Goal: Task Accomplishment & Management: Manage account settings

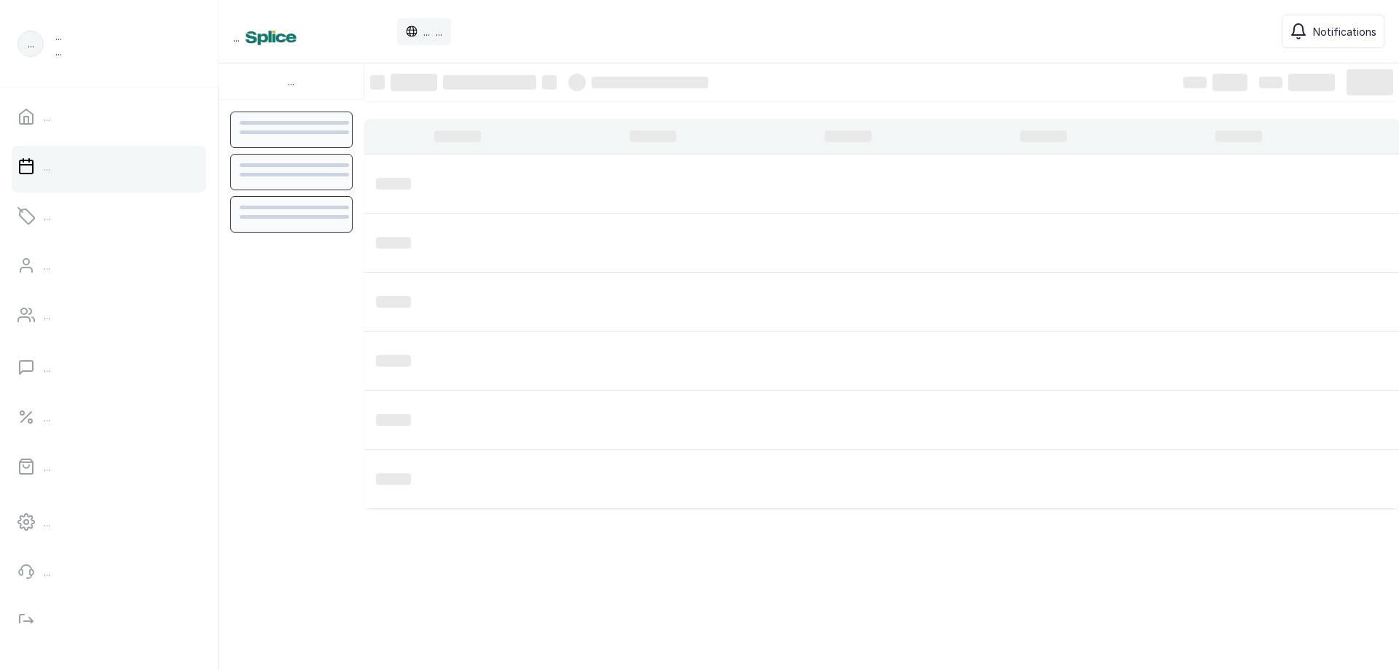
scroll to position [491, 0]
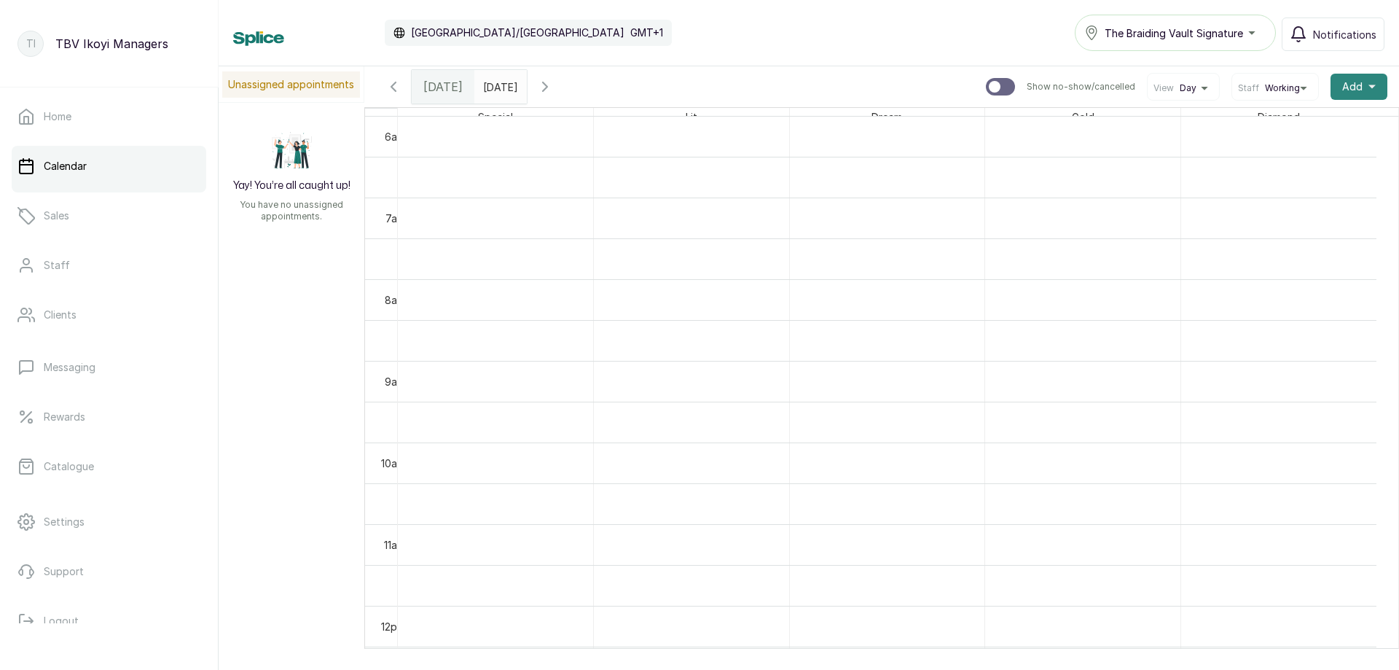
click at [1343, 91] on span "Add" at bounding box center [1353, 86] width 20 height 15
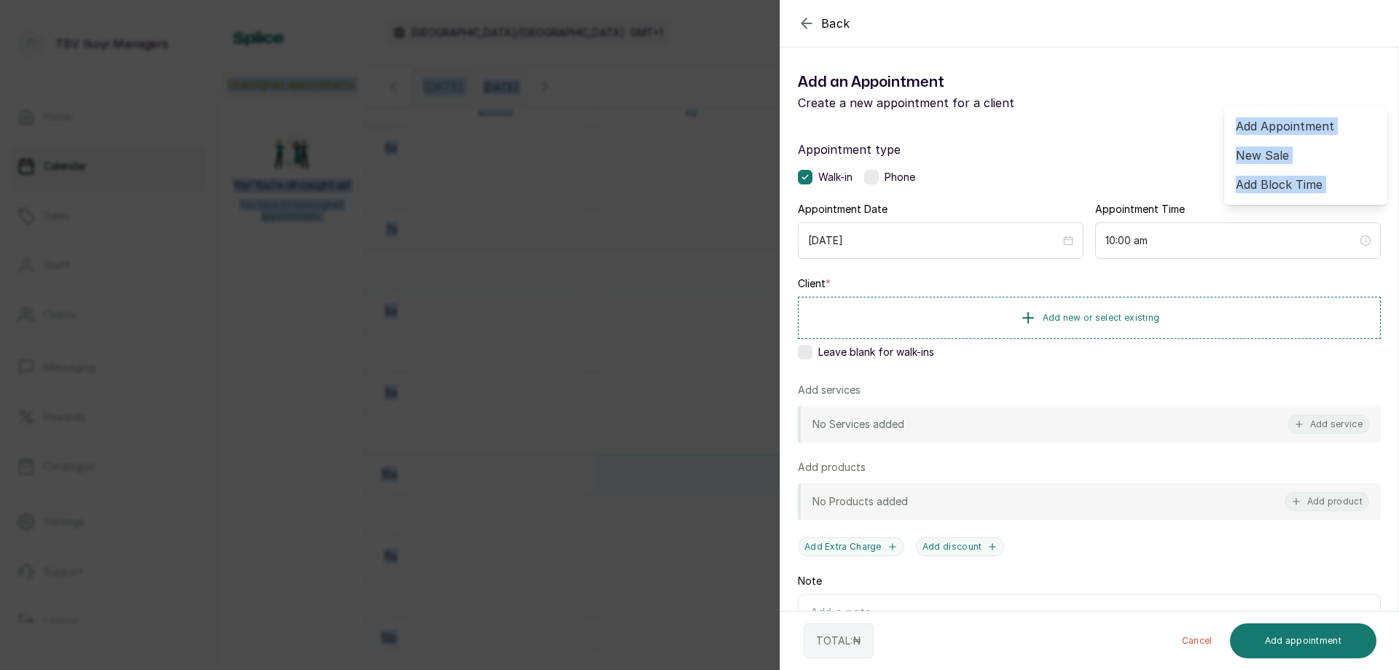
drag, startPoint x: 972, startPoint y: -15, endPoint x: 1051, endPoint y: -26, distance: 80.3
click at [1051, 0] on html "TI TBV Ikoyi Managers Home Calendar Sales Staff Clients Messaging Rewards Catal…" at bounding box center [699, 335] width 1399 height 670
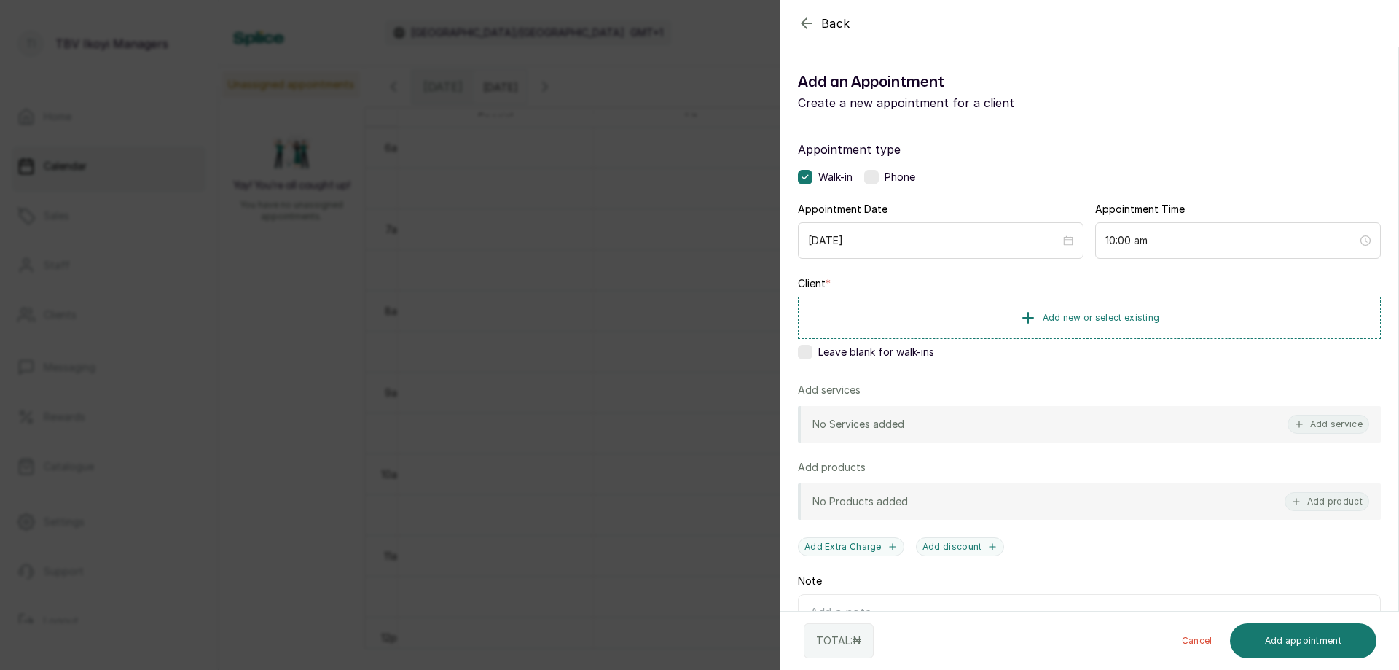
click at [1149, 150] on label "Appointment type" at bounding box center [1089, 149] width 583 height 17
click at [1045, 317] on span "Add new or select existing" at bounding box center [1101, 317] width 117 height 12
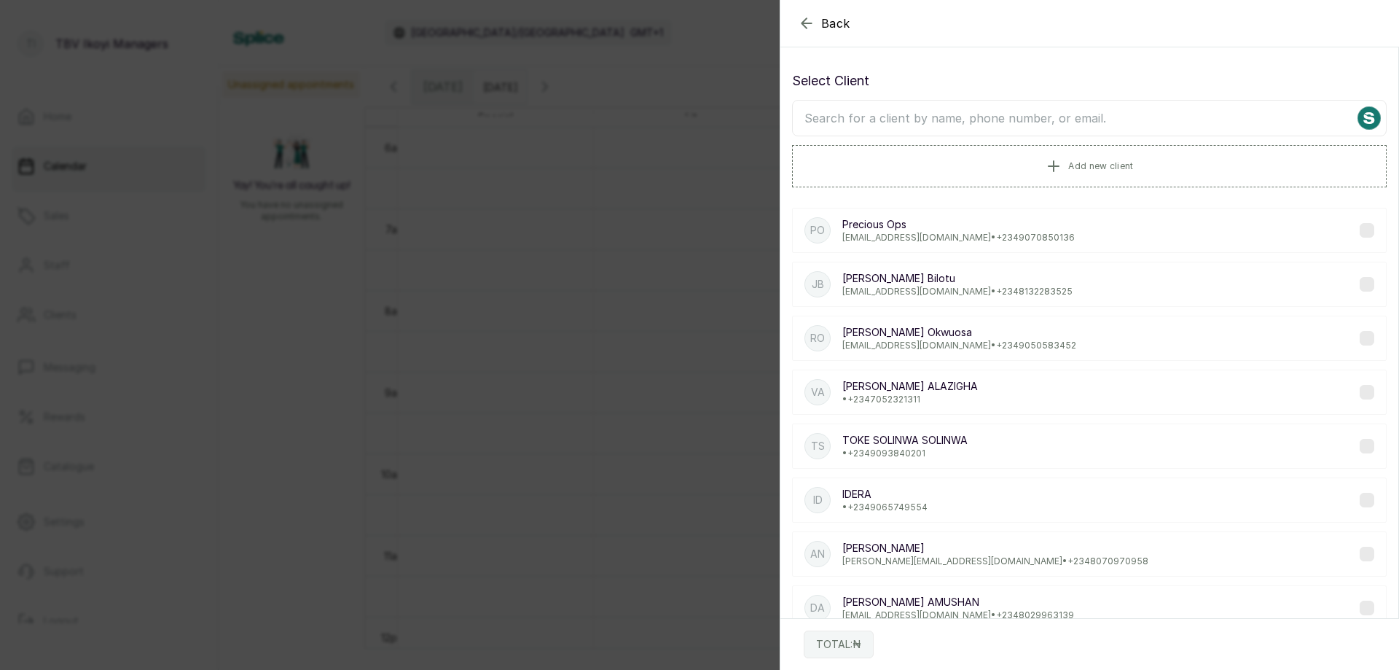
click at [965, 229] on p "Precious Ops" at bounding box center [959, 224] width 233 height 15
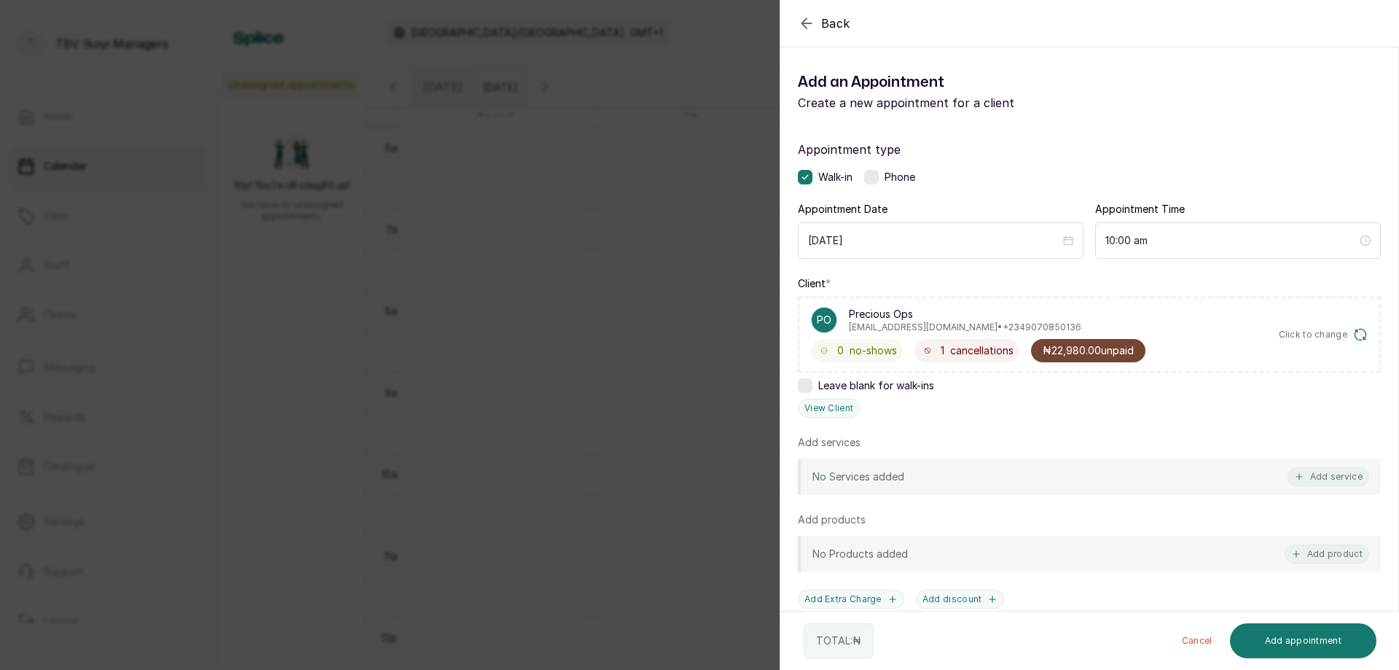
click at [1112, 349] on span "₦22,980.00 unpaid" at bounding box center [1088, 350] width 91 height 15
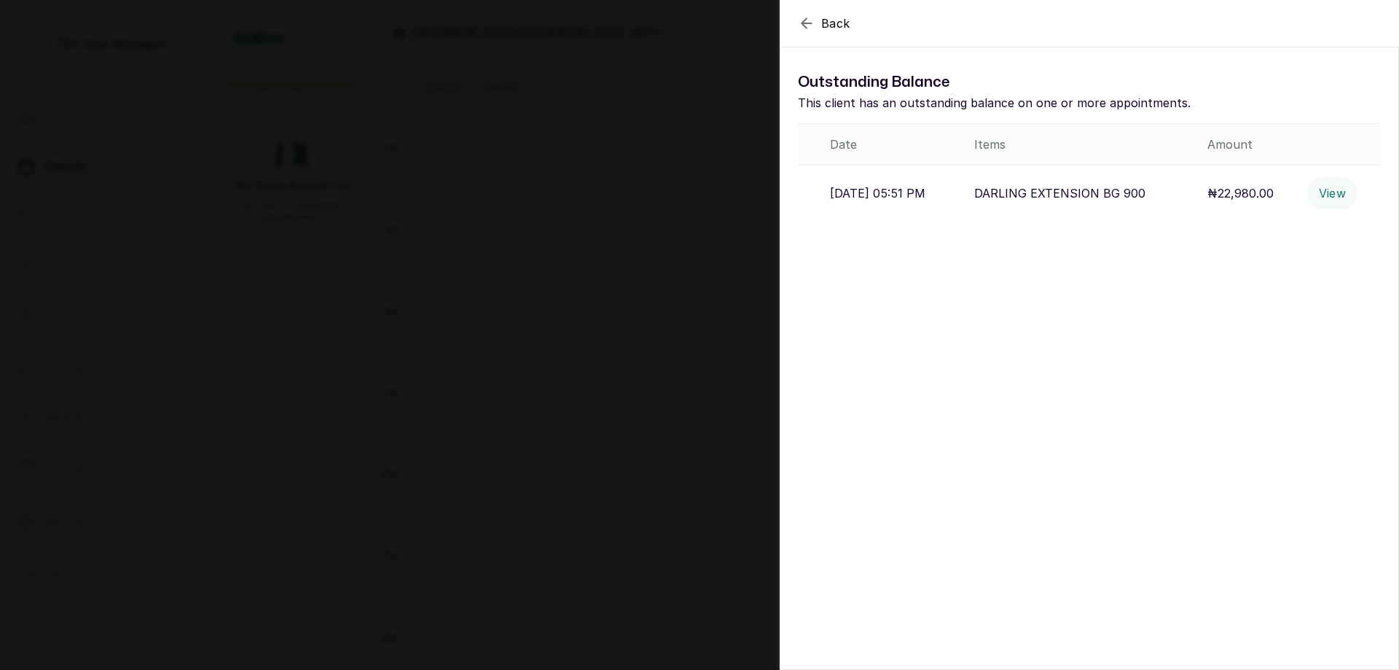
click at [1045, 195] on p "DARLING EXTENSION BG 900" at bounding box center [1060, 192] width 171 height 17
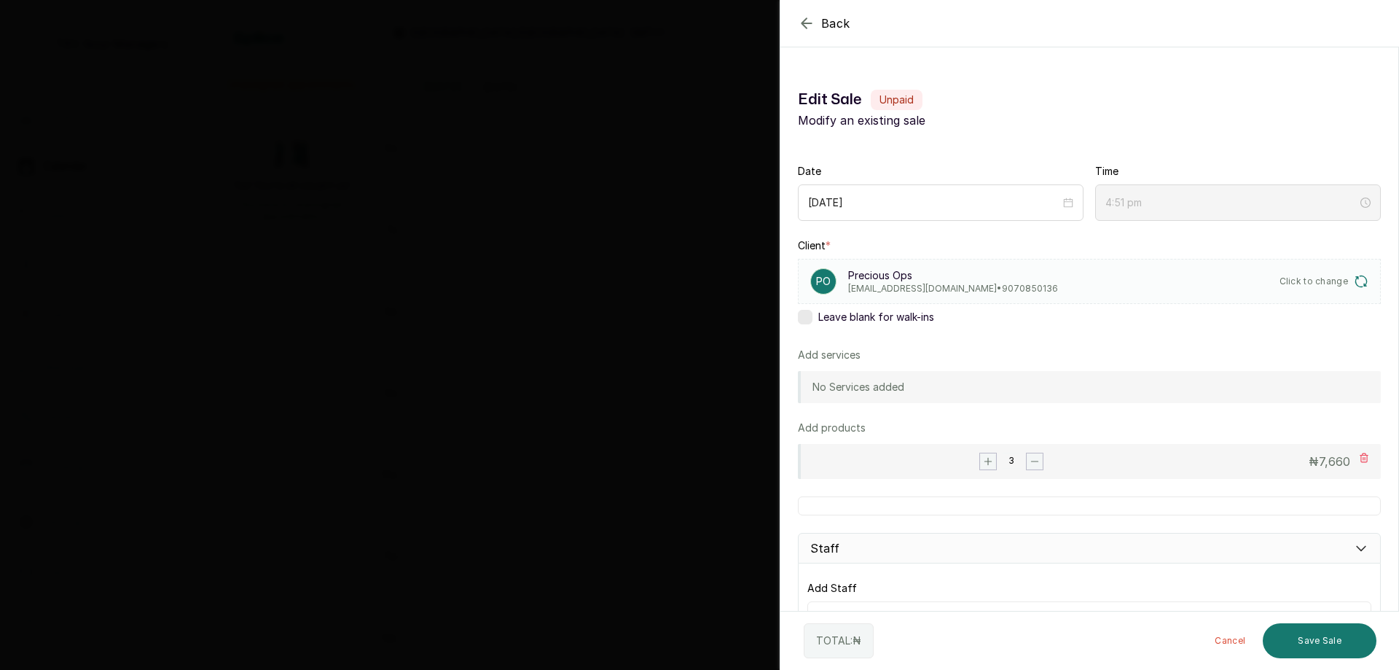
scroll to position [281, 0]
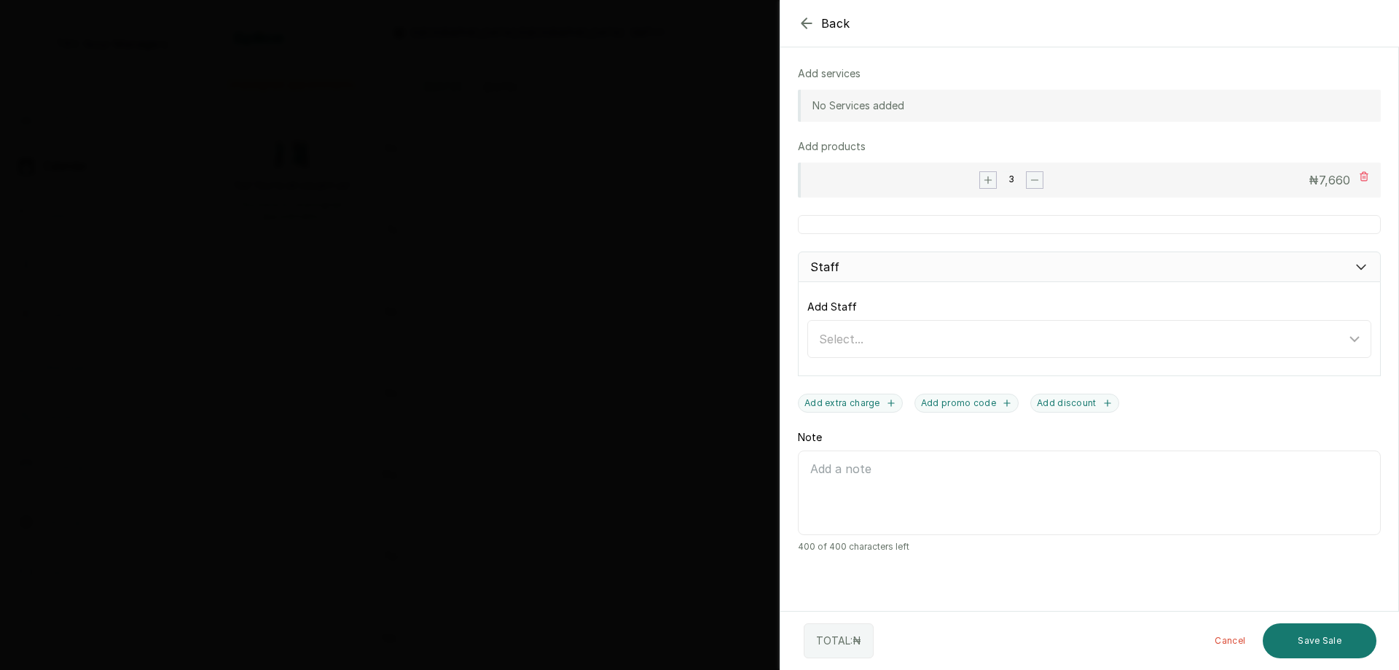
click at [1227, 634] on button "Cancel" at bounding box center [1230, 640] width 54 height 35
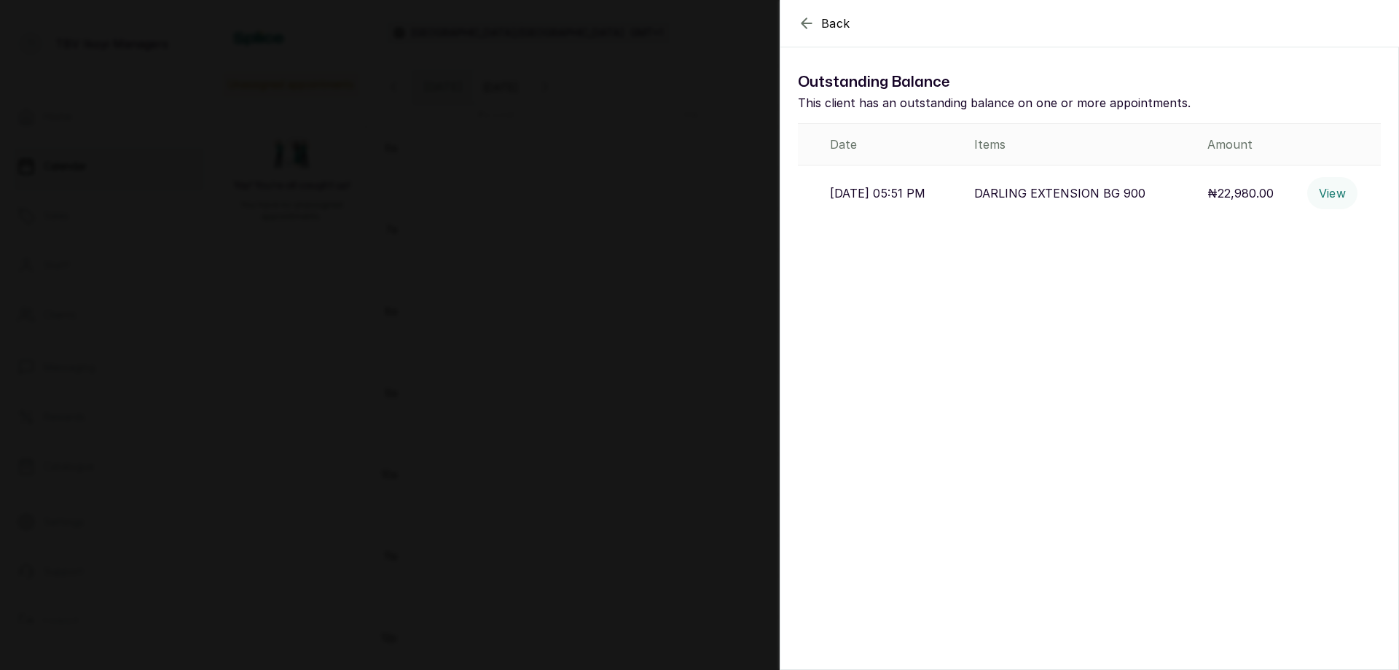
click at [1079, 192] on p "DARLING EXTENSION BG 900" at bounding box center [1060, 192] width 171 height 17
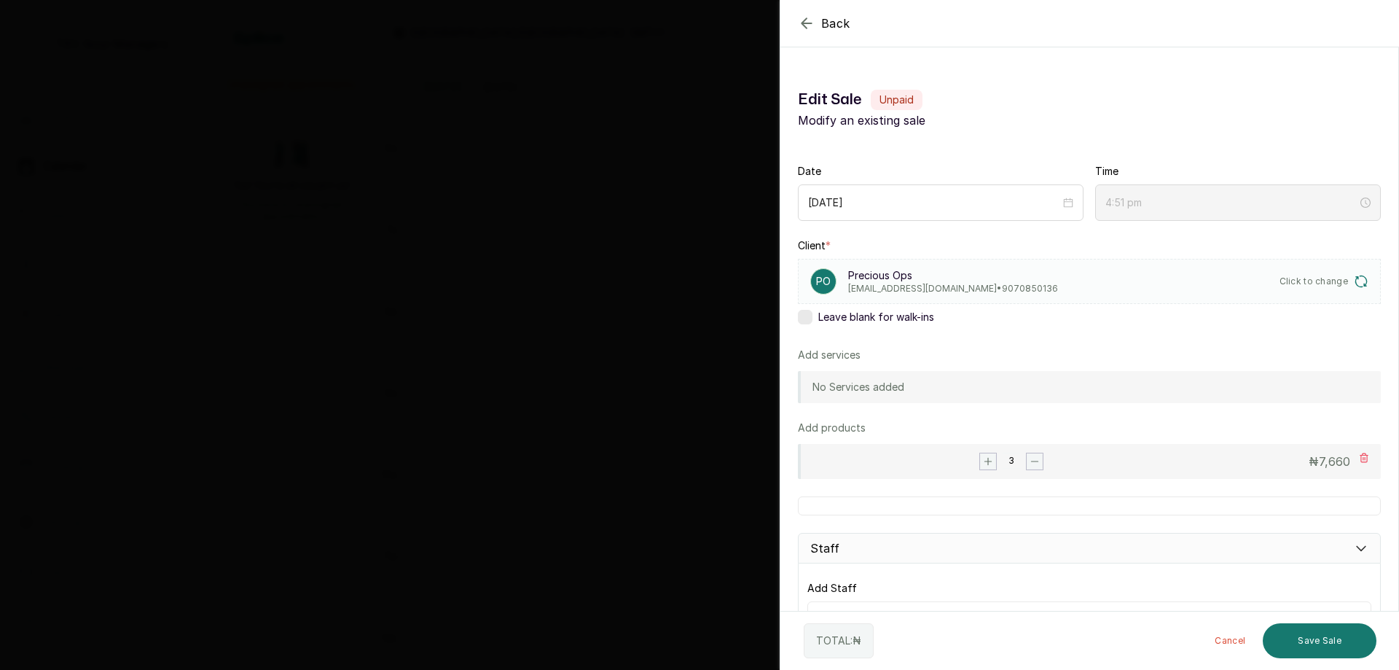
click at [1347, 458] on div "₦ 7,660" at bounding box center [1258, 461] width 223 height 17
click at [1361, 458] on icon at bounding box center [1365, 457] width 8 height 9
click at [991, 465] on rect "button" at bounding box center [988, 461] width 16 height 16
click at [1036, 463] on rect "button" at bounding box center [1035, 461] width 16 height 16
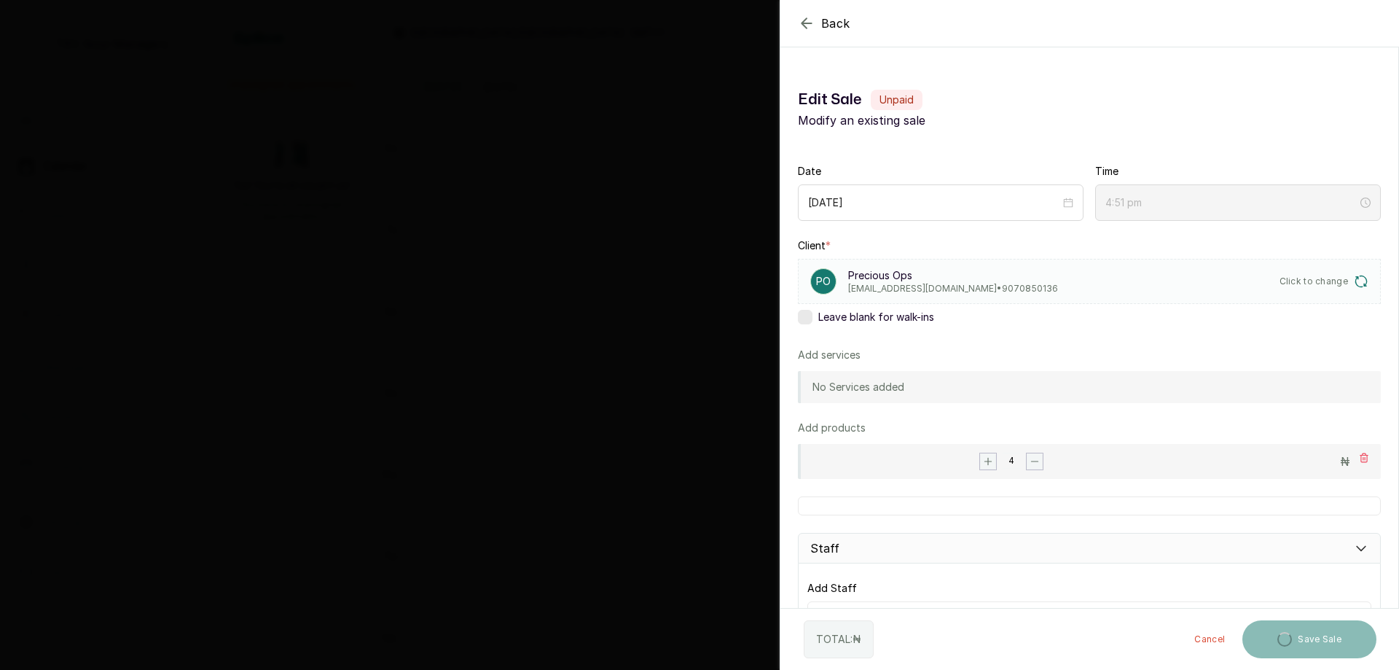
click at [1036, 463] on rect "button" at bounding box center [1035, 461] width 16 height 16
click at [1036, 463] on rect "button" at bounding box center [1034, 461] width 16 height 16
click at [1036, 463] on rect "button" at bounding box center [1033, 461] width 16 height 16
click at [1359, 453] on icon at bounding box center [1364, 458] width 10 height 10
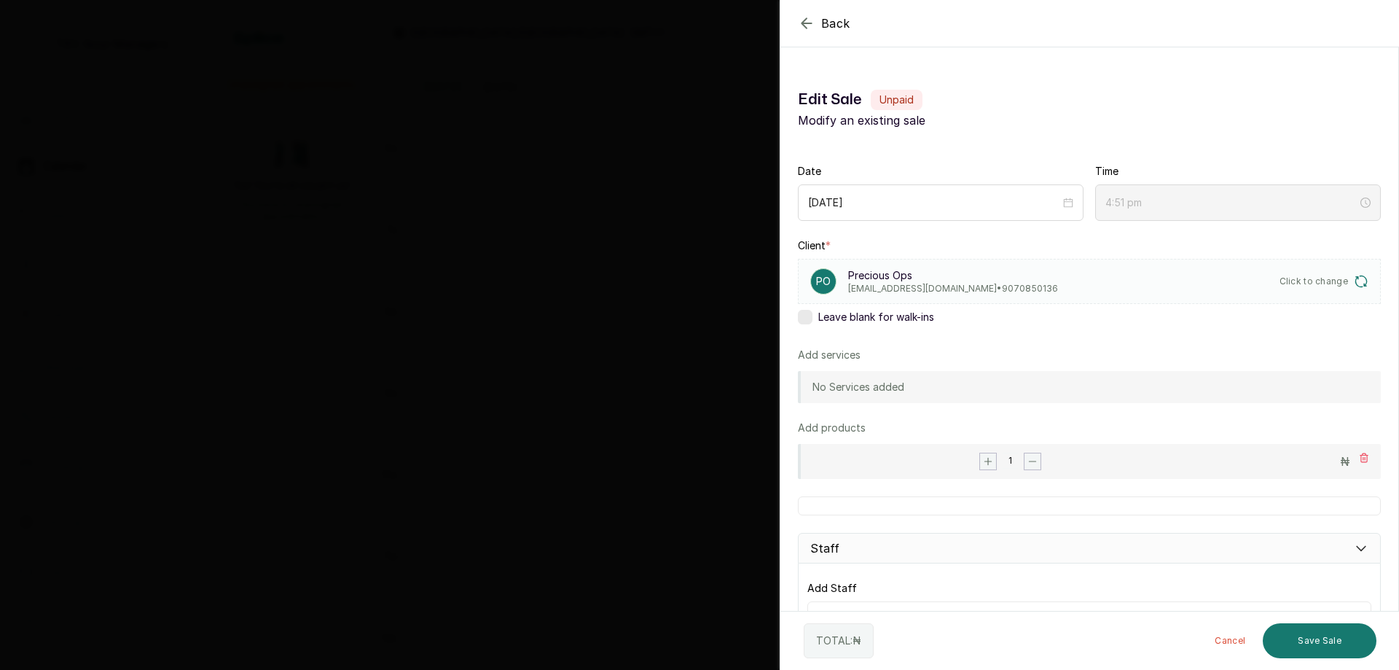
click at [1361, 458] on icon at bounding box center [1365, 457] width 8 height 9
click at [1229, 637] on button "Cancel" at bounding box center [1230, 640] width 54 height 35
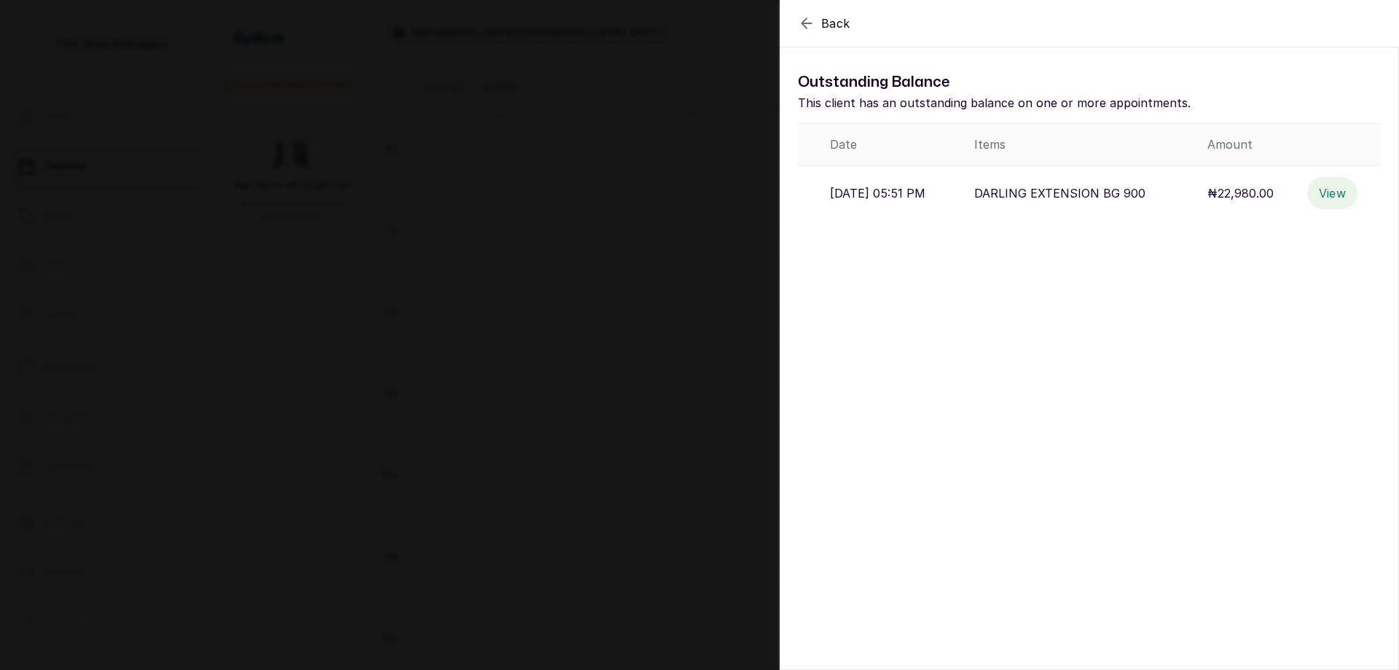
click at [1312, 190] on button "View" at bounding box center [1333, 193] width 51 height 32
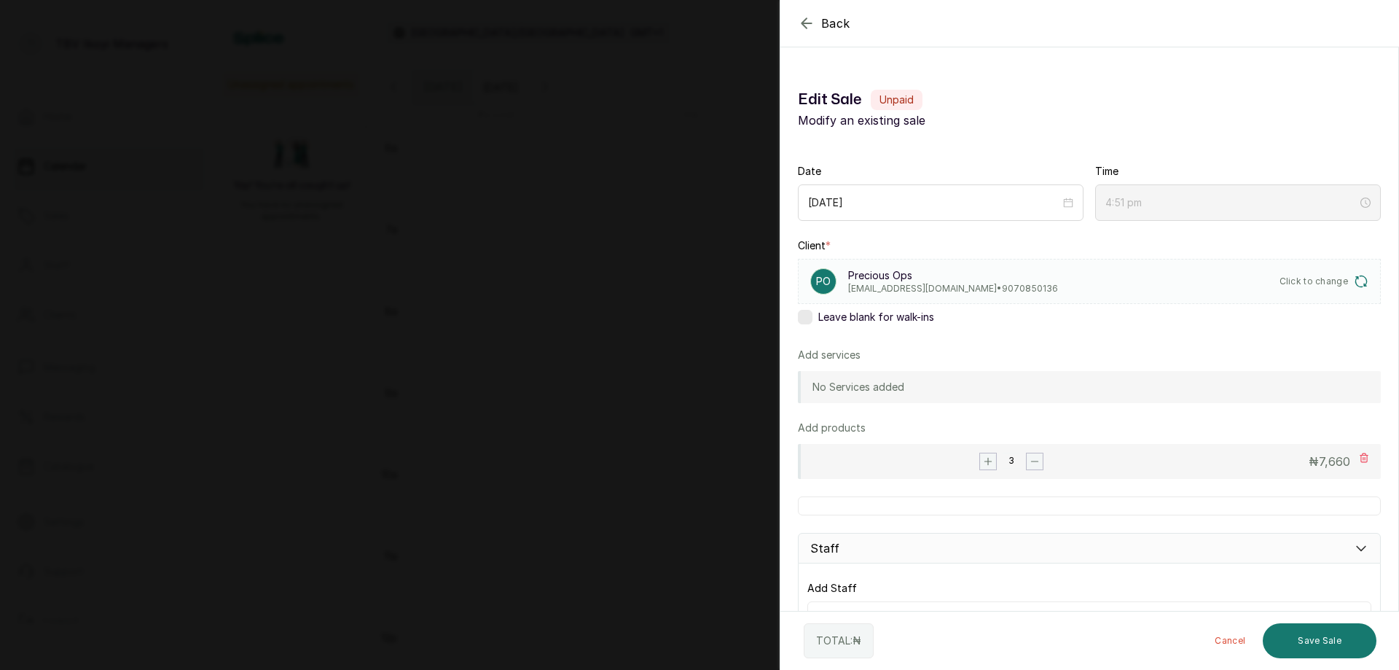
click at [665, 448] on div "Back Edit Sale Edit Sale Unpaid Modify an existing sale Date [DATE] Time 4:51 p…" at bounding box center [699, 335] width 1399 height 670
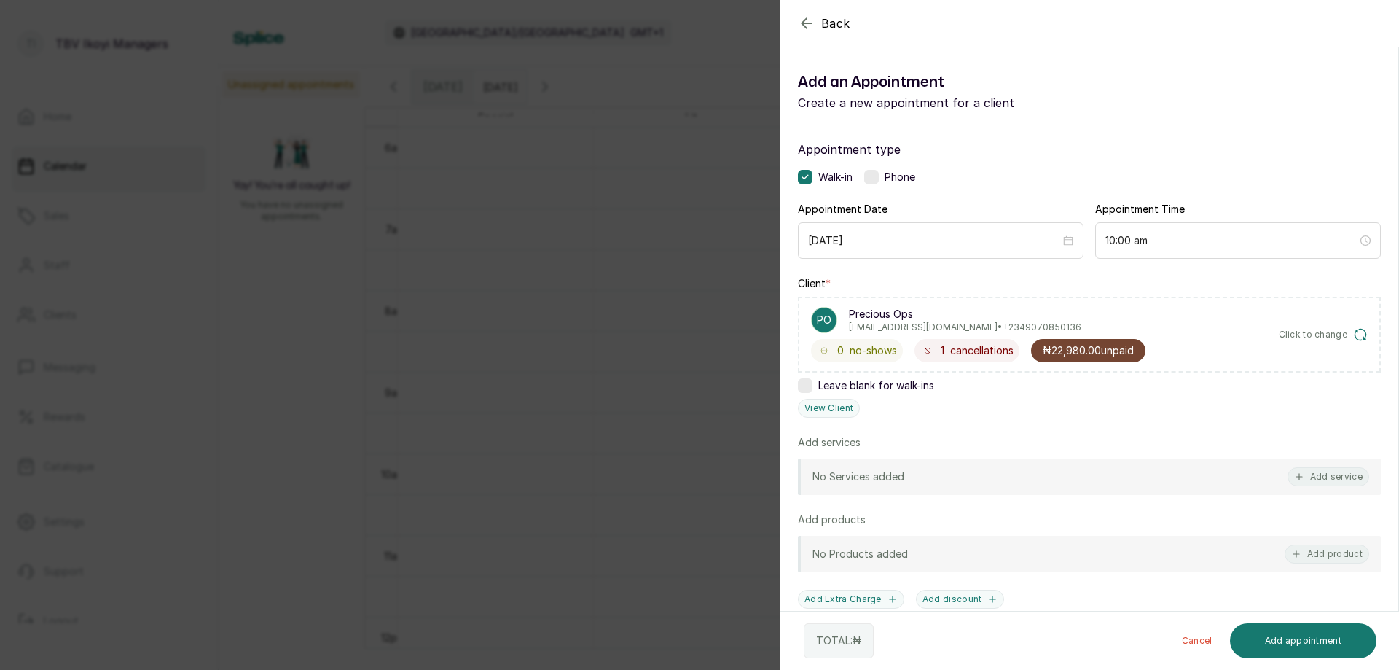
click at [181, 321] on div "Back Add Appointment Add an Appointment Create a new appointment for a client A…" at bounding box center [699, 335] width 1399 height 670
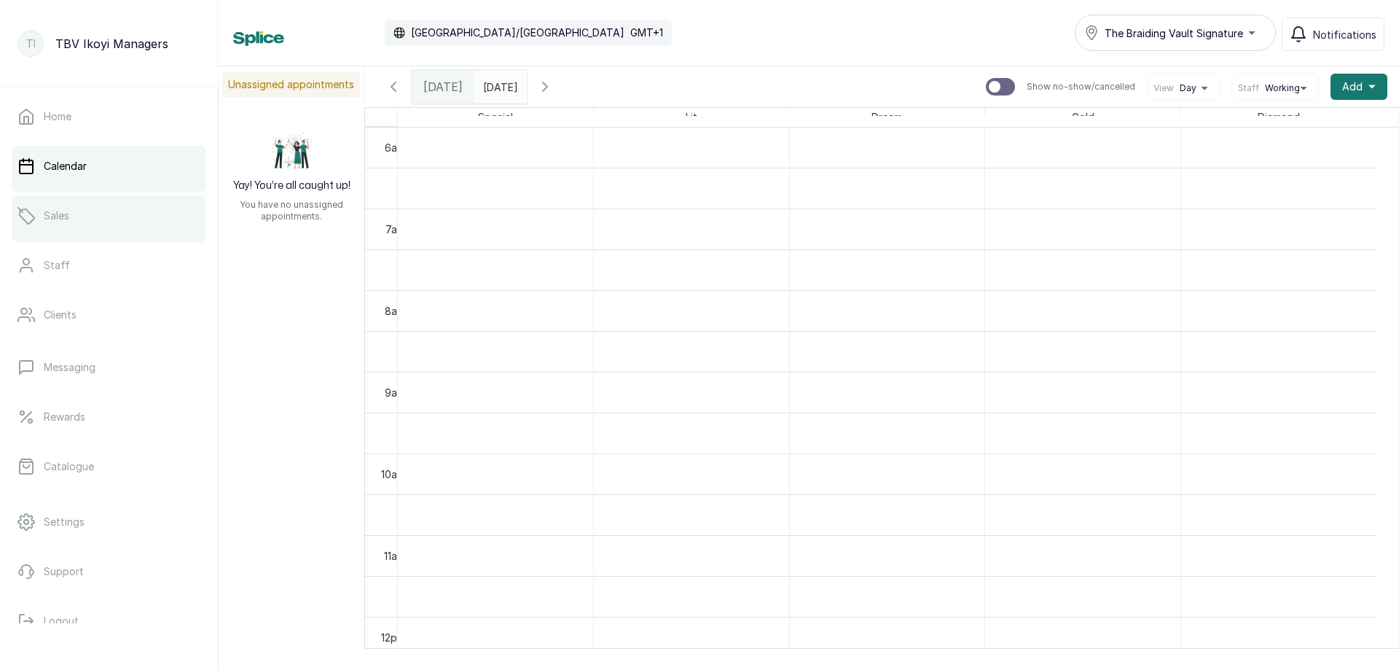
click at [86, 214] on link "Sales" at bounding box center [109, 215] width 195 height 41
